Goal: Information Seeking & Learning: Learn about a topic

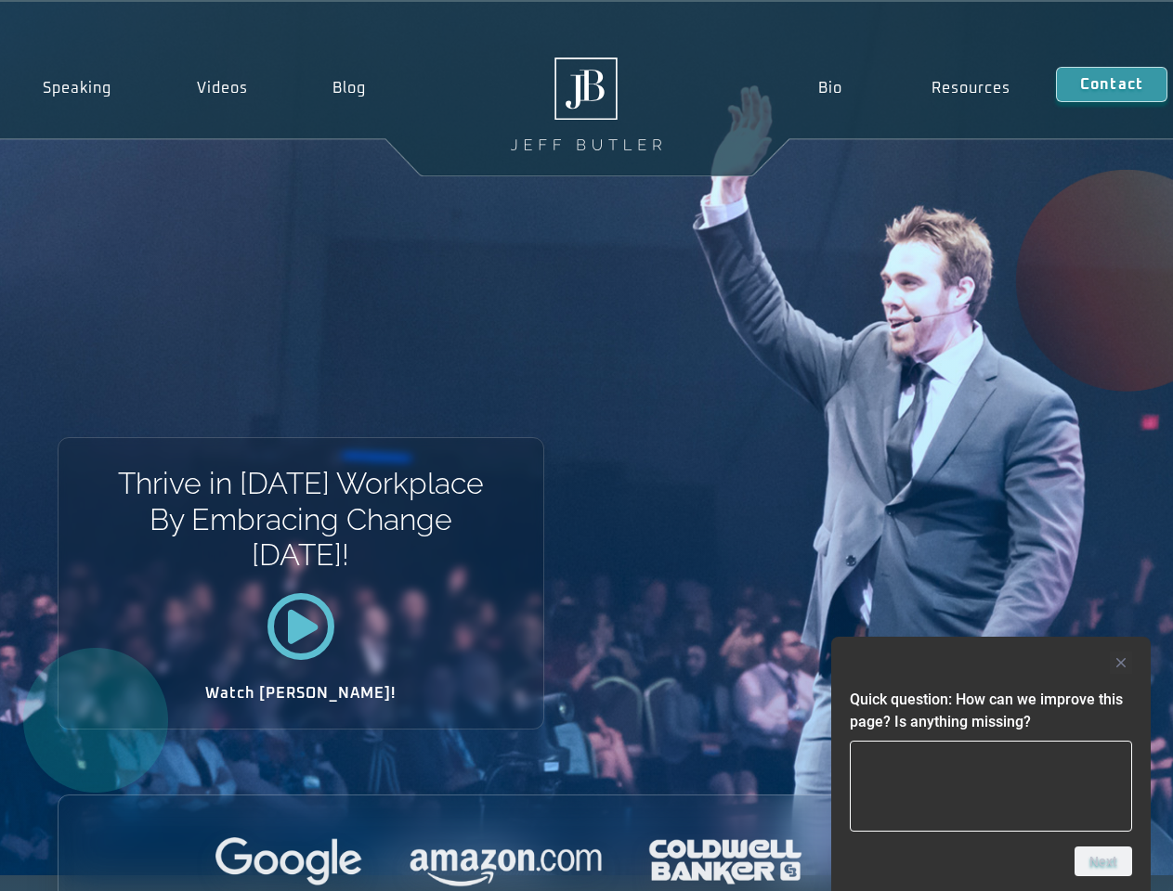
click at [586, 446] on div "Thrive in [DATE] Workplace By Embracing Change [DATE]! Watch [PERSON_NAME]!" at bounding box center [586, 439] width 1173 height 874
click at [991, 663] on div at bounding box center [991, 663] width 282 height 22
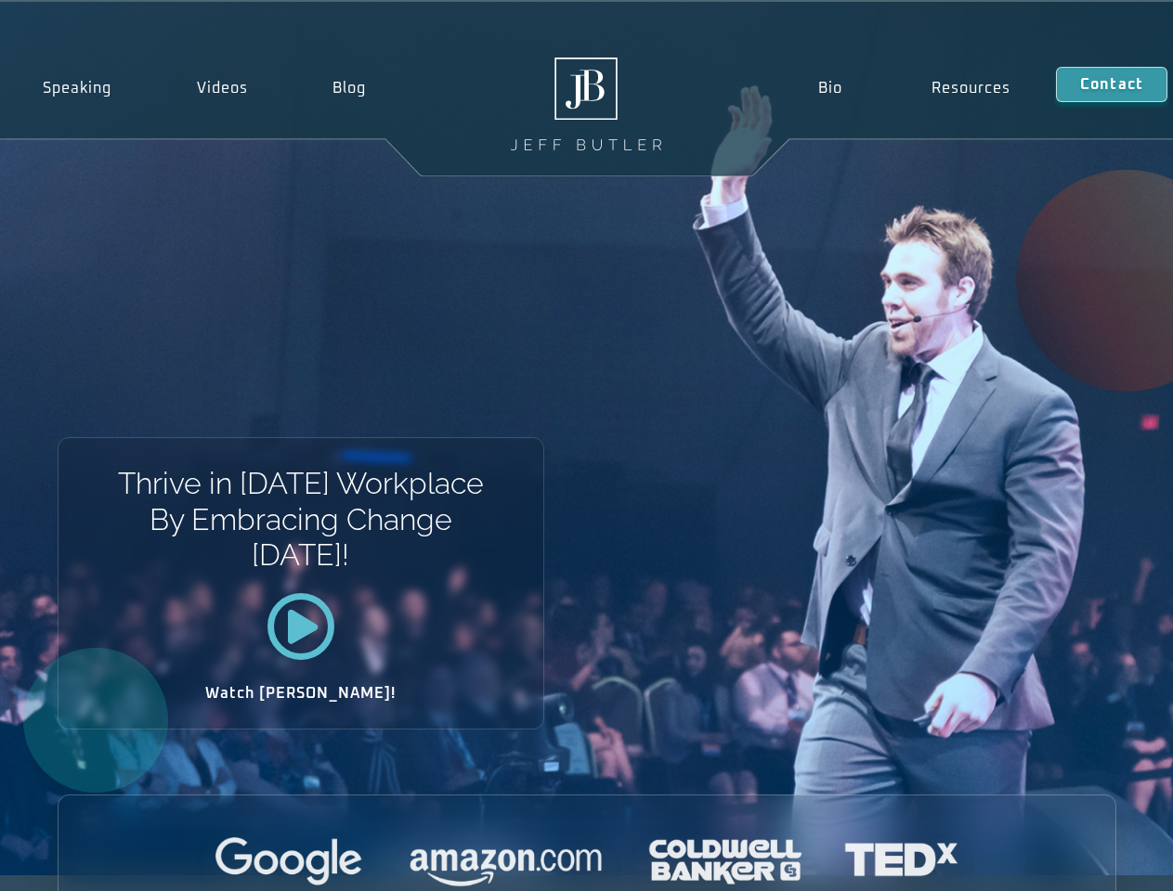
click at [1103, 862] on div at bounding box center [586, 862] width 1057 height 51
